Goal: Task Accomplishment & Management: Use online tool/utility

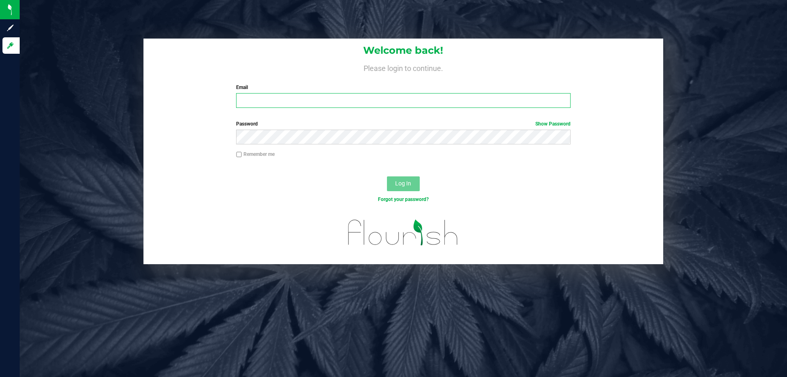
click at [378, 107] on input "Email" at bounding box center [403, 100] width 334 height 15
click at [384, 105] on input "amaldonado@liveparallel.co" at bounding box center [403, 100] width 334 height 15
type input "[EMAIL_ADDRESS][DOMAIN_NAME]"
click at [387, 176] on button "Log In" at bounding box center [403, 183] width 33 height 15
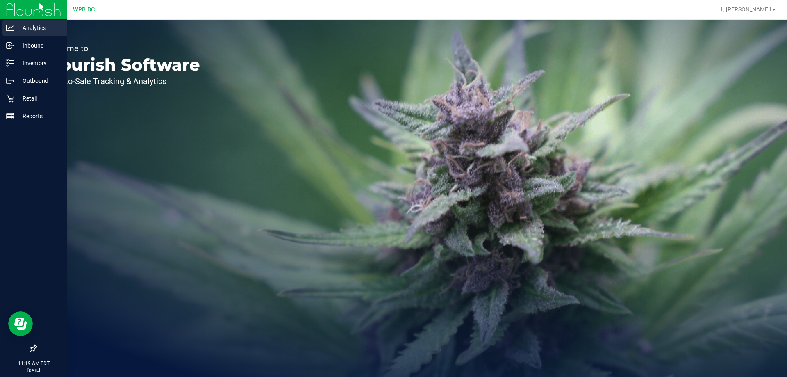
click at [52, 32] on p "Analytics" at bounding box center [38, 28] width 49 height 10
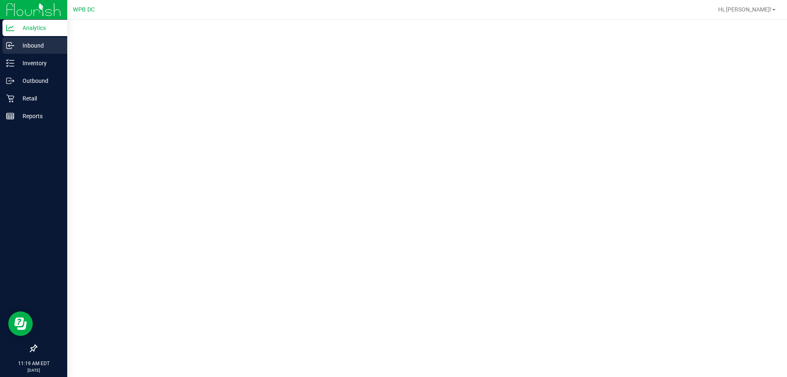
click at [11, 45] on line at bounding box center [10, 45] width 5 height 0
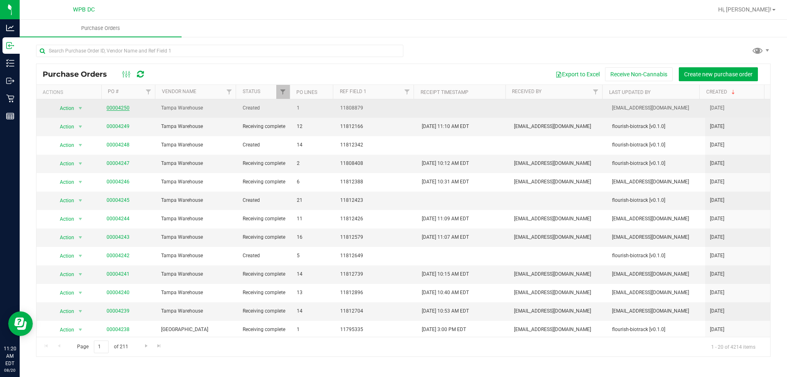
click at [117, 106] on link "00004250" at bounding box center [118, 108] width 23 height 6
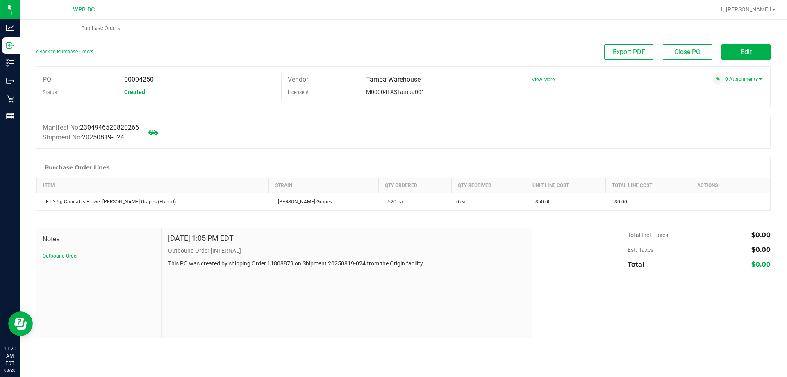
click at [55, 49] on link "Back to Purchase Orders" at bounding box center [64, 52] width 57 height 6
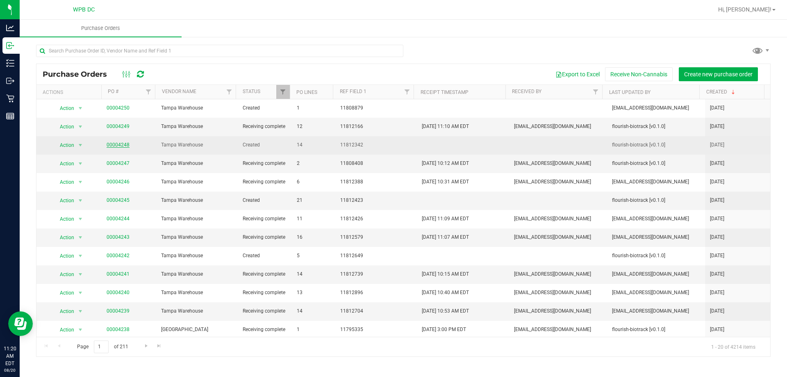
click at [118, 143] on link "00004248" at bounding box center [118, 145] width 23 height 6
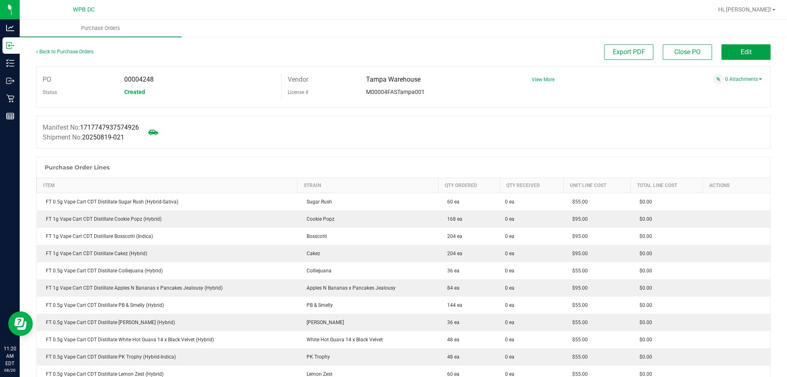
click at [732, 52] on button "Edit" at bounding box center [745, 52] width 49 height 16
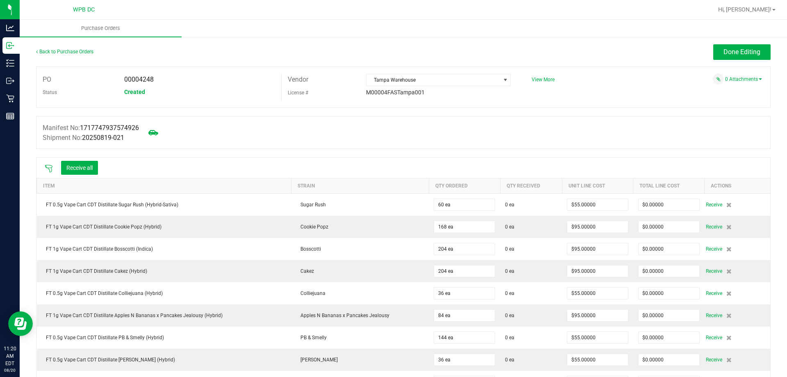
click at [50, 167] on icon at bounding box center [48, 168] width 7 height 7
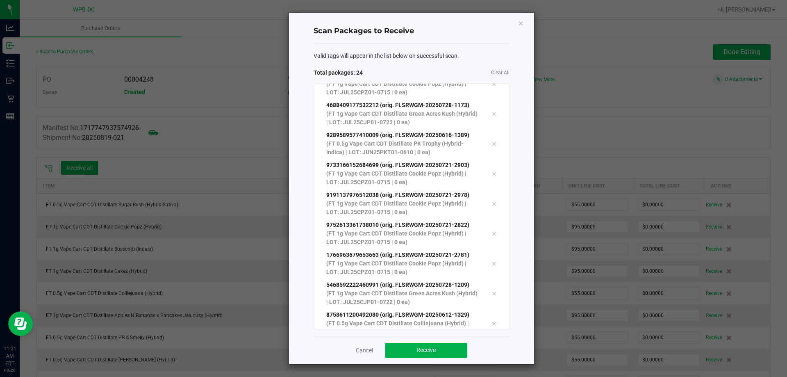
scroll to position [463, 0]
click at [440, 354] on button "Receive" at bounding box center [426, 350] width 82 height 15
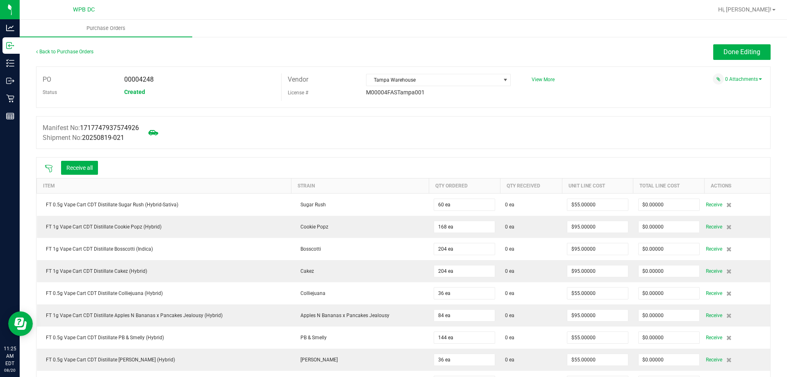
click at [50, 173] on div "Receive all" at bounding box center [71, 167] width 61 height 17
click at [48, 172] on icon at bounding box center [49, 168] width 8 height 8
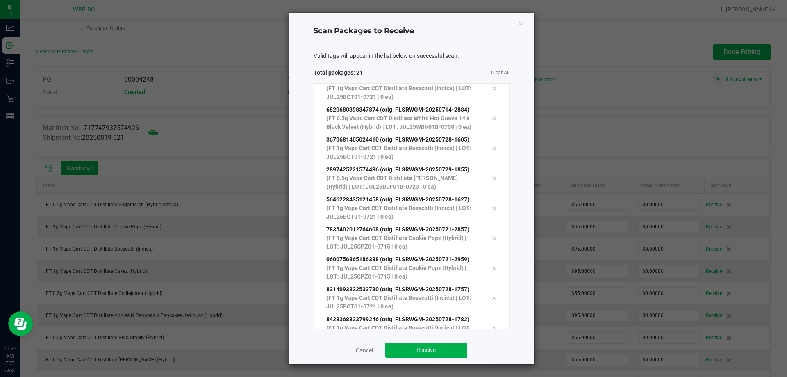
scroll to position [404, 0]
click at [449, 345] on button "Receive" at bounding box center [426, 350] width 82 height 15
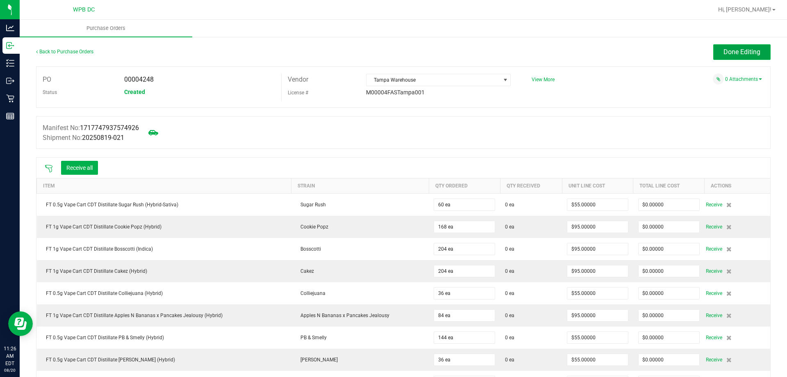
click at [716, 53] on button "Done Editing" at bounding box center [741, 52] width 57 height 16
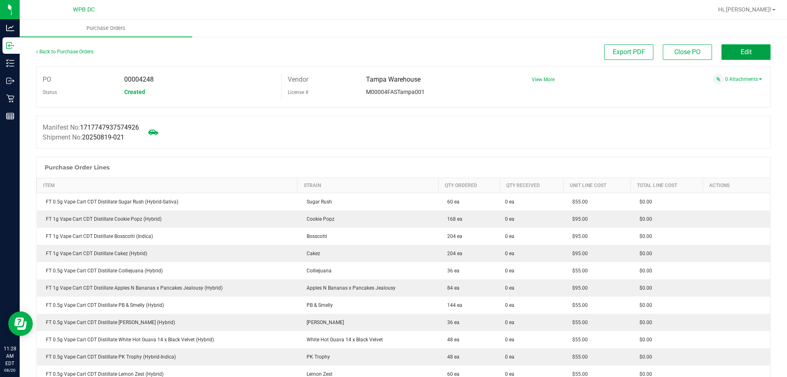
click at [742, 49] on span "Edit" at bounding box center [745, 52] width 11 height 8
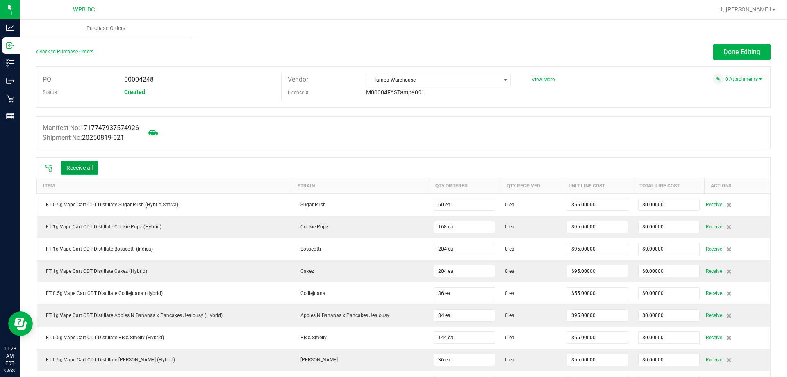
click at [77, 169] on button "Receive all" at bounding box center [79, 168] width 37 height 14
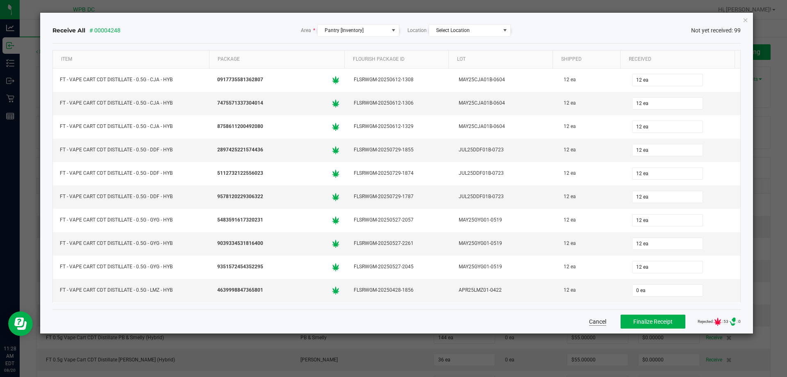
click at [589, 323] on button "Cancel" at bounding box center [597, 321] width 17 height 8
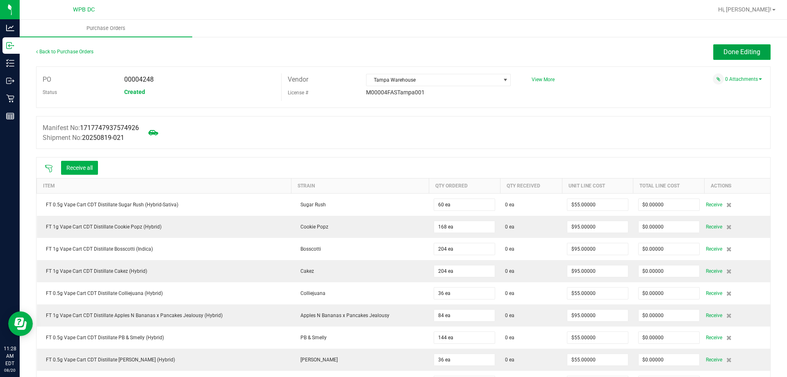
click at [717, 57] on button "Done Editing" at bounding box center [741, 52] width 57 height 16
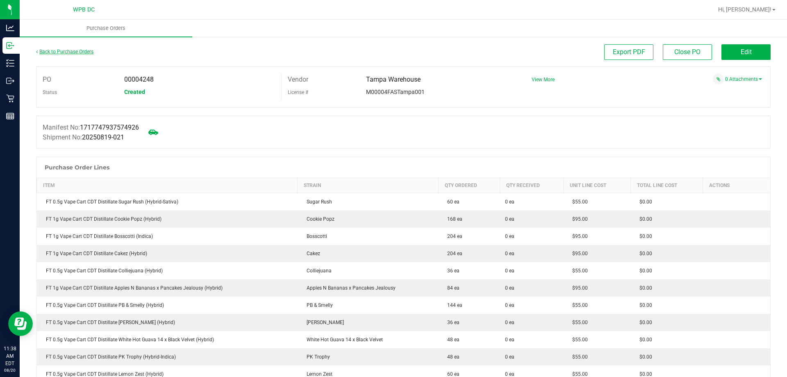
click at [83, 50] on link "Back to Purchase Orders" at bounding box center [64, 52] width 57 height 6
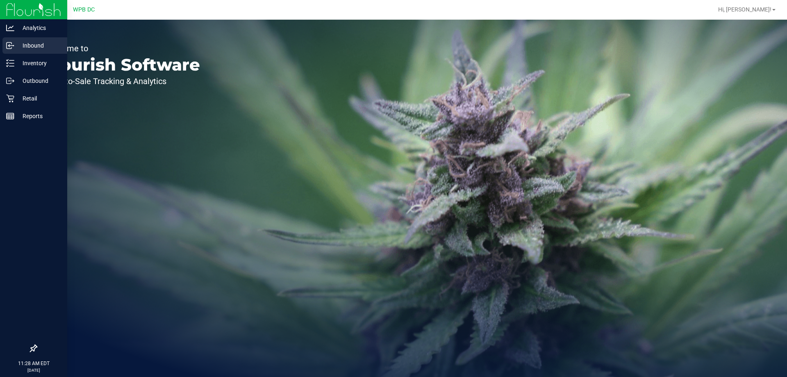
click at [12, 44] on icon at bounding box center [10, 45] width 8 height 8
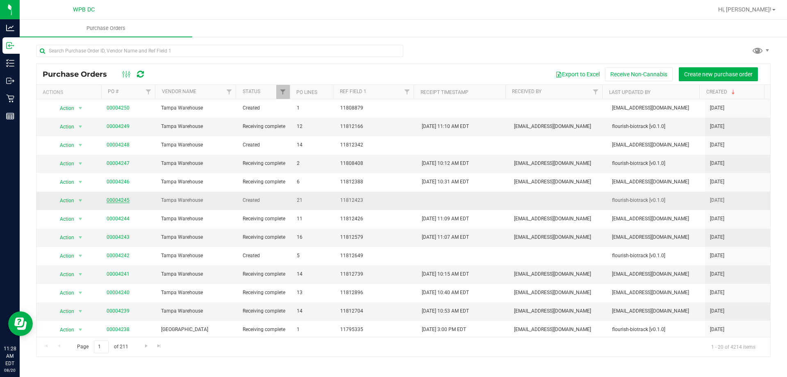
click at [115, 197] on link "00004245" at bounding box center [118, 200] width 23 height 6
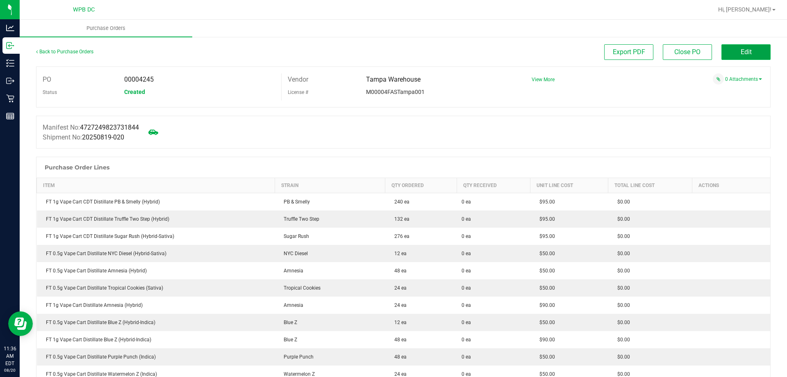
click at [726, 57] on button "Edit" at bounding box center [745, 52] width 49 height 16
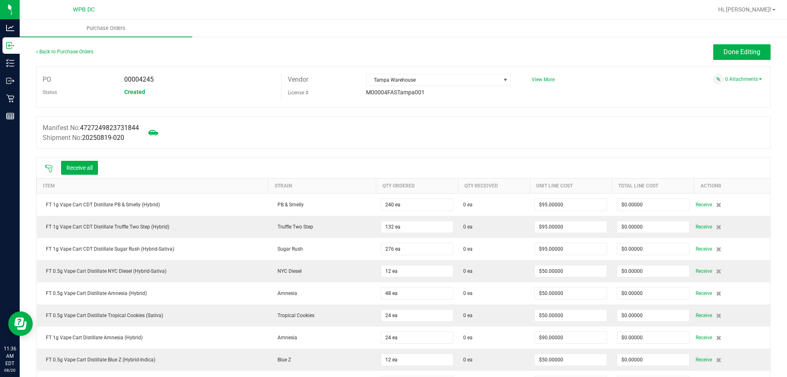
click at [45, 163] on div at bounding box center [49, 167] width 16 height 8
click at [47, 167] on icon at bounding box center [49, 168] width 8 height 8
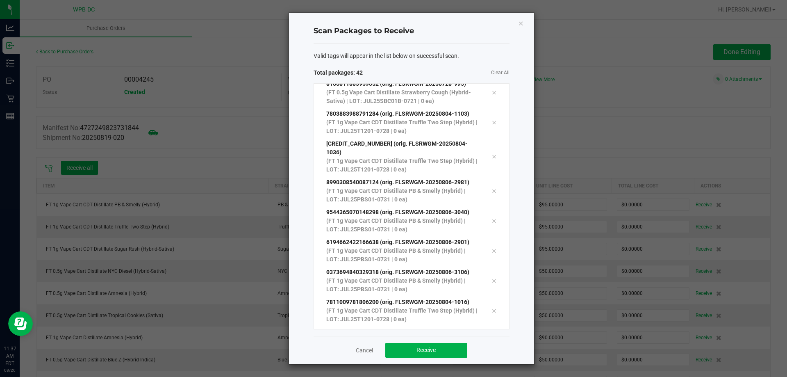
scroll to position [1032, 0]
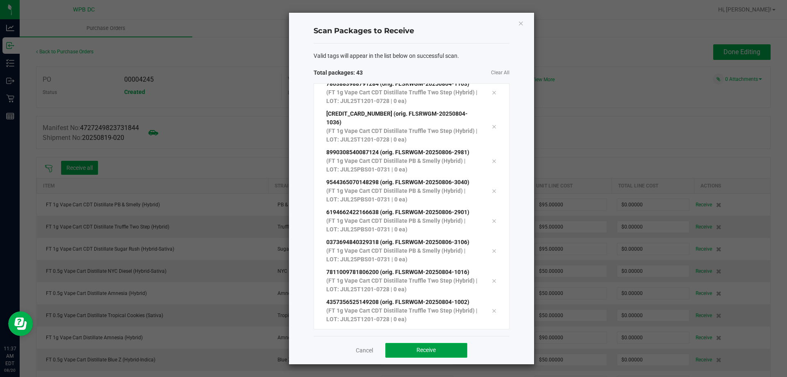
click at [425, 353] on span "Receive" at bounding box center [425, 349] width 19 height 7
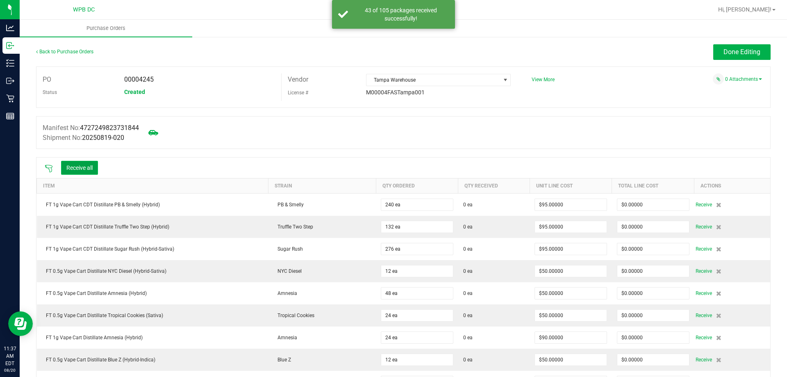
click at [73, 168] on button "Receive all" at bounding box center [79, 168] width 37 height 14
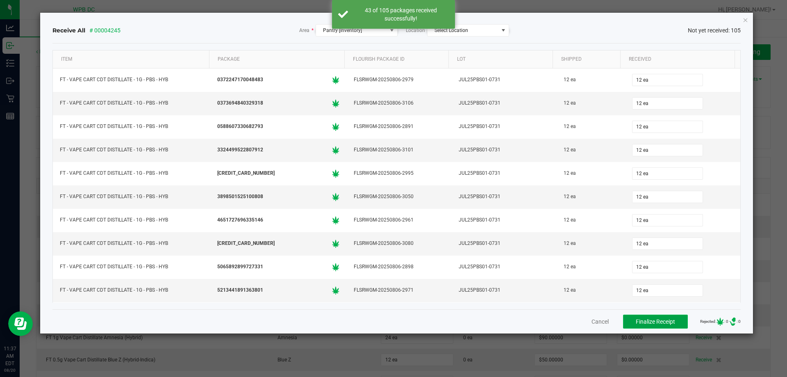
click at [640, 316] on button "Finalize Receipt" at bounding box center [655, 321] width 65 height 14
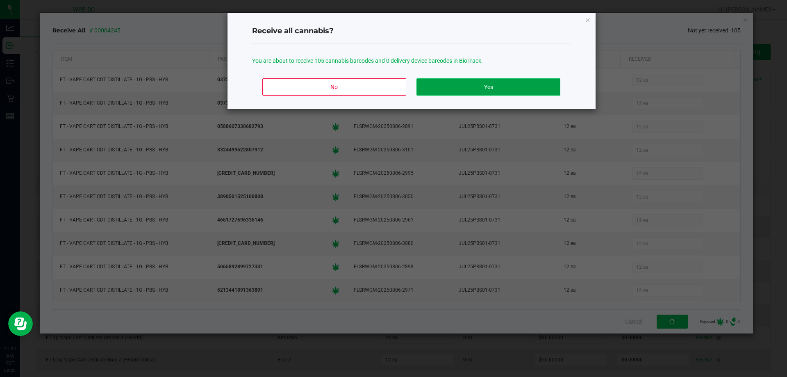
click at [506, 83] on button "Yes" at bounding box center [487, 86] width 143 height 17
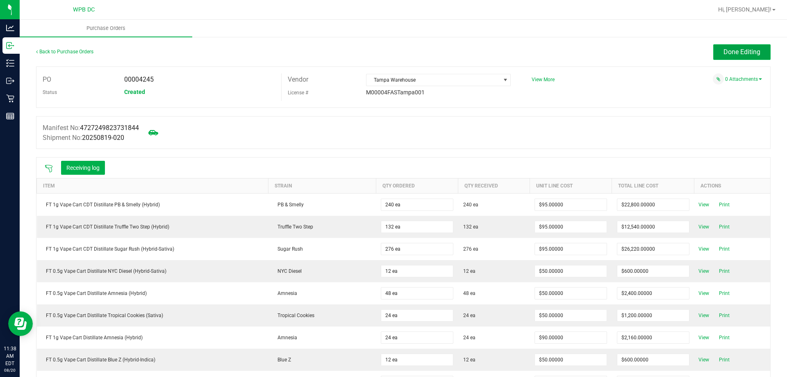
click at [733, 48] on span "Done Editing" at bounding box center [741, 52] width 37 height 8
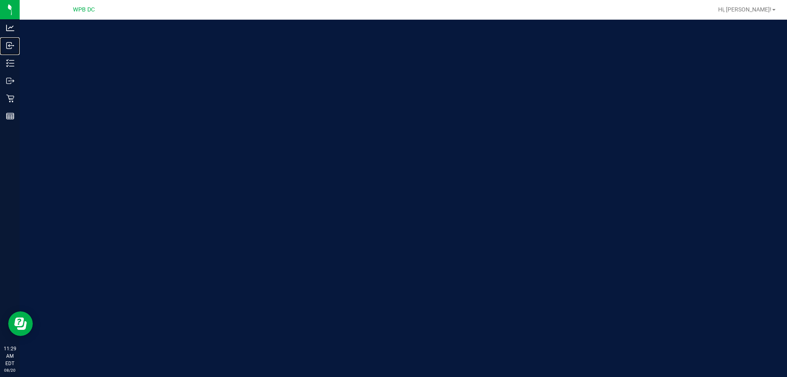
click at [13, 50] on div "Inbound" at bounding box center [10, 45] width 17 height 16
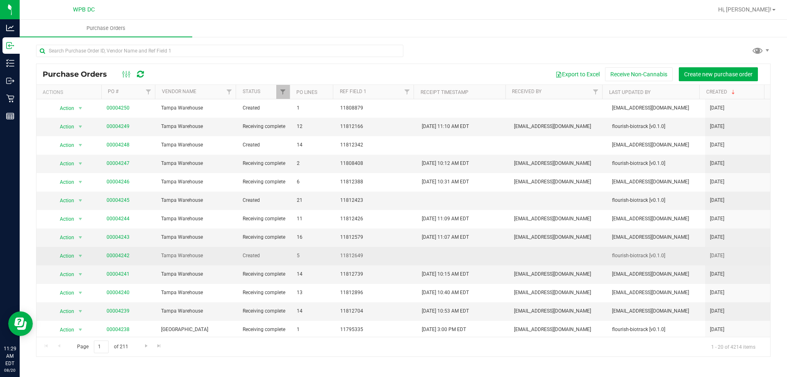
click at [116, 250] on td "00004242" at bounding box center [129, 256] width 54 height 18
click at [119, 258] on link "00004242" at bounding box center [118, 255] width 23 height 6
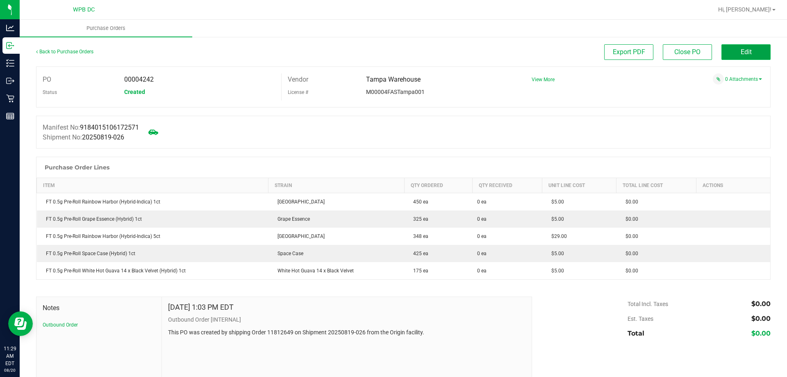
click at [733, 47] on button "Edit" at bounding box center [745, 52] width 49 height 16
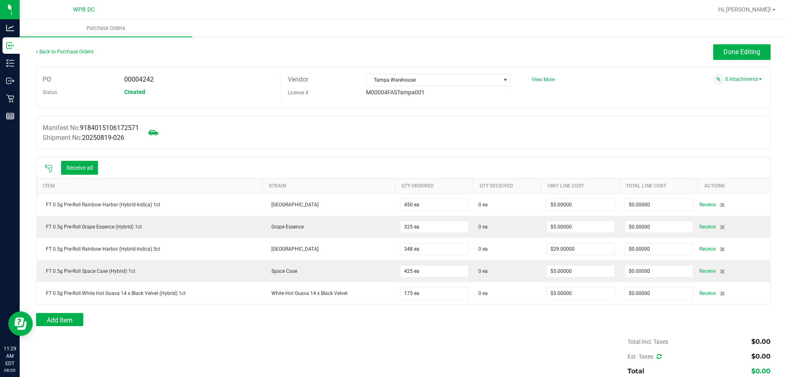
click at [47, 167] on icon at bounding box center [49, 168] width 8 height 8
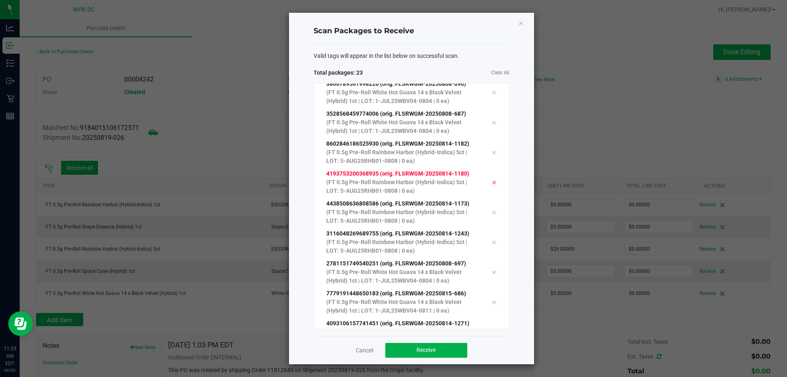
scroll to position [463, 0]
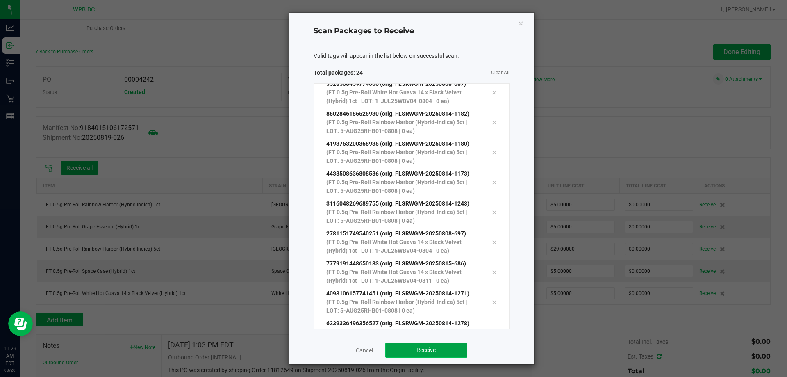
click at [453, 350] on button "Receive" at bounding box center [426, 350] width 82 height 15
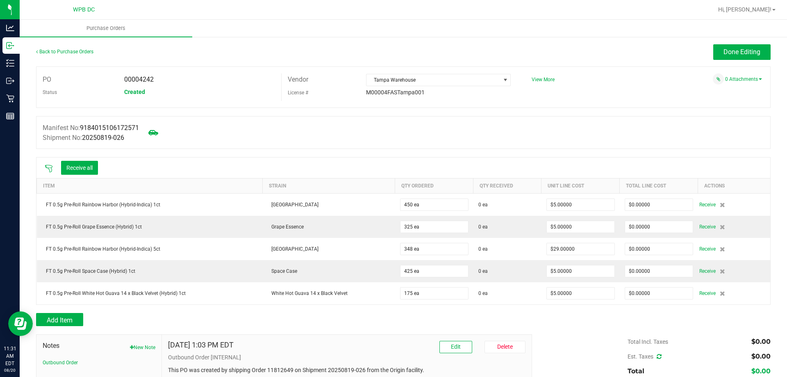
click at [52, 164] on icon at bounding box center [49, 168] width 8 height 8
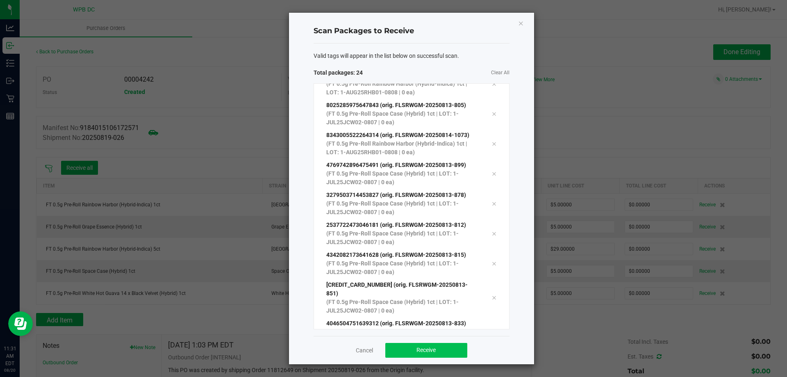
click at [443, 357] on button "Receive" at bounding box center [426, 350] width 82 height 15
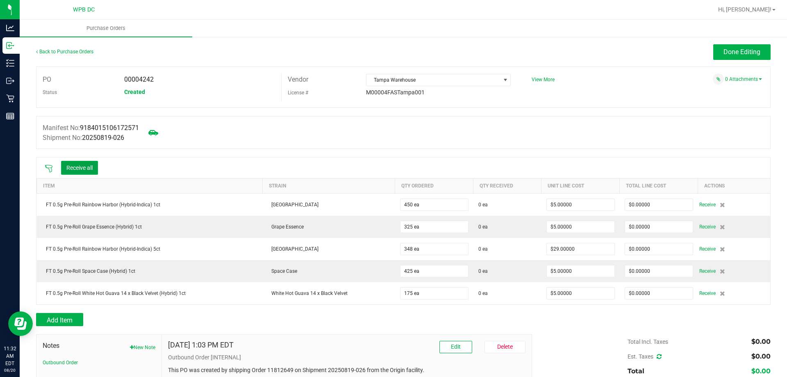
click at [70, 168] on button "Receive all" at bounding box center [79, 168] width 37 height 14
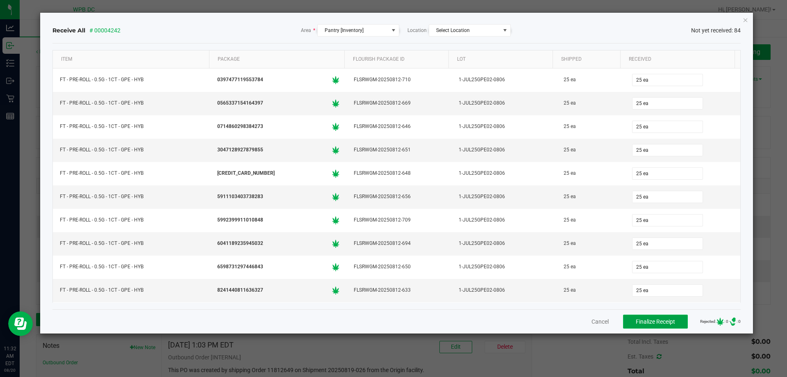
click at [663, 321] on span "Finalize Receipt" at bounding box center [655, 321] width 39 height 7
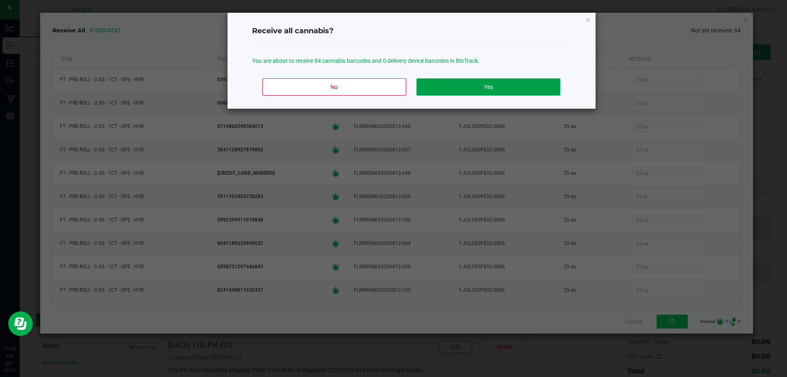
click at [496, 84] on button "Yes" at bounding box center [487, 86] width 143 height 17
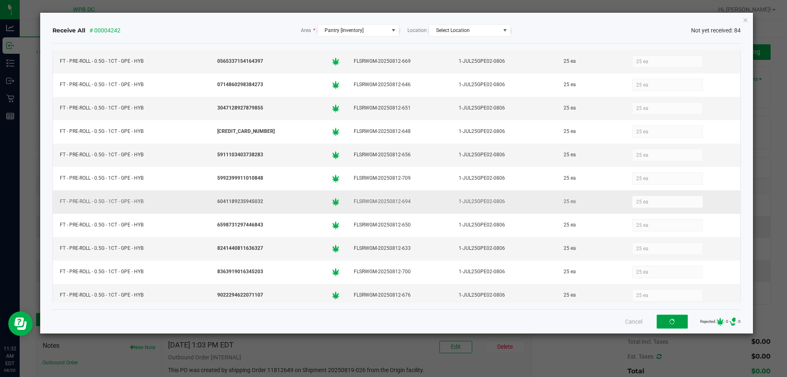
scroll to position [41, 0]
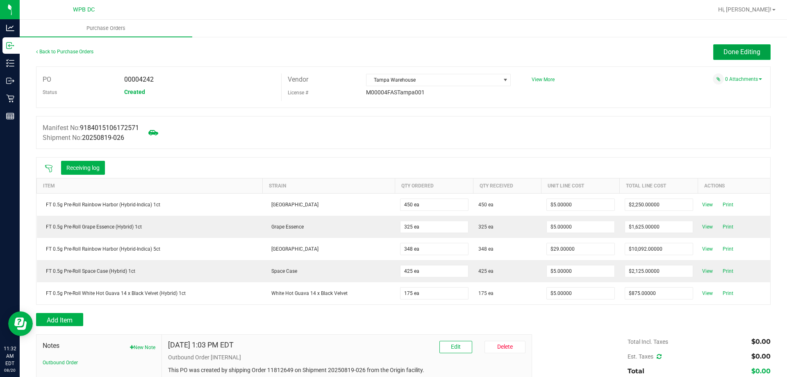
click at [742, 57] on button "Done Editing" at bounding box center [741, 52] width 57 height 16
